Goal: Find specific page/section: Find specific page/section

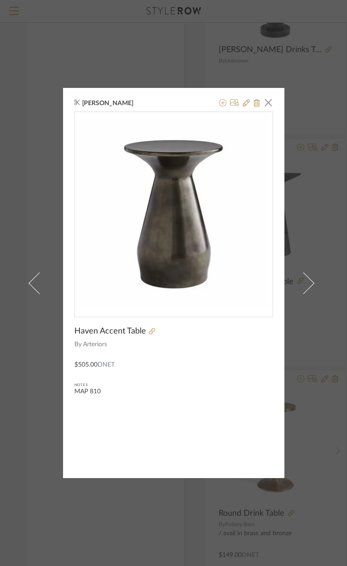
click at [214, 44] on div "Tara Fust × Haven Accent Table By Arteriors $505.00 DNET Notes MAP 810" at bounding box center [173, 283] width 347 height 566
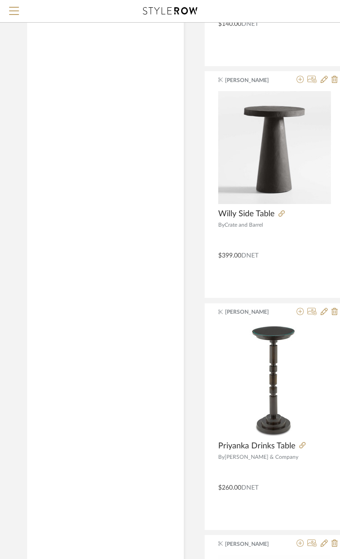
scroll to position [3282, 0]
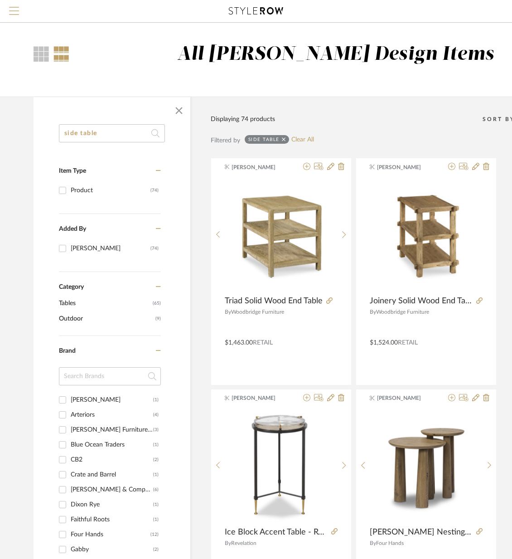
click at [12, 12] on span "Menu" at bounding box center [14, 14] width 10 height 14
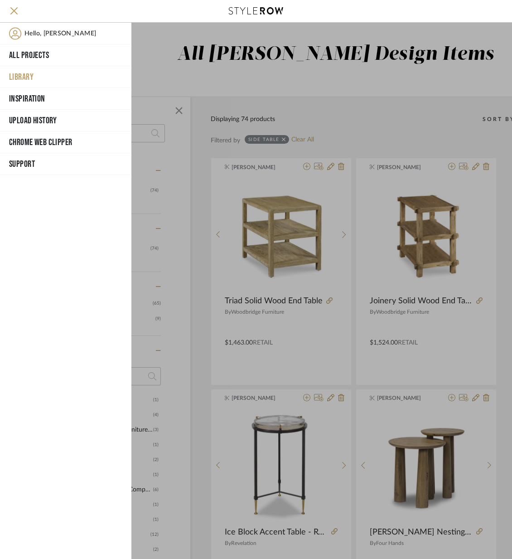
click at [25, 82] on button "Library" at bounding box center [65, 77] width 131 height 22
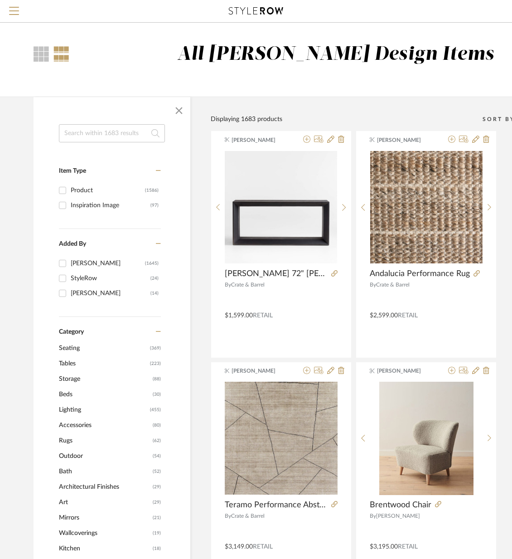
click at [78, 136] on input at bounding box center [112, 133] width 106 height 18
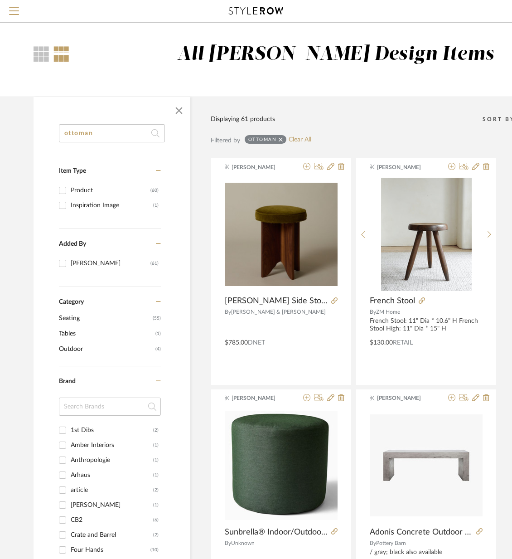
type input "ottoman"
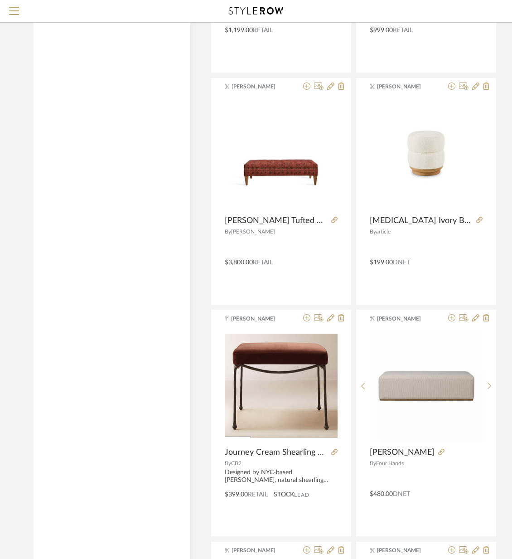
scroll to position [1240, 0]
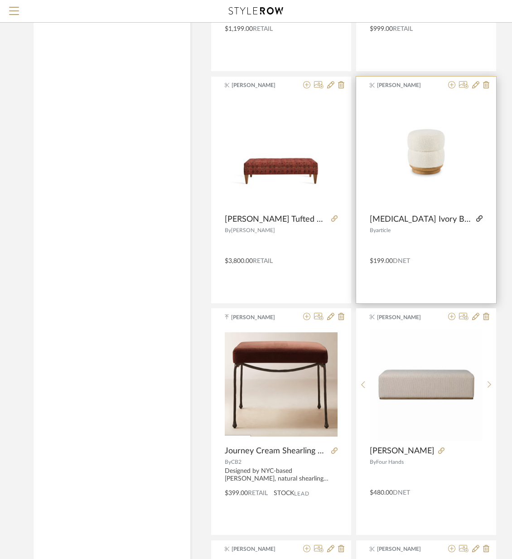
click at [346, 218] on icon at bounding box center [479, 218] width 6 height 6
